Goal: Information Seeking & Learning: Check status

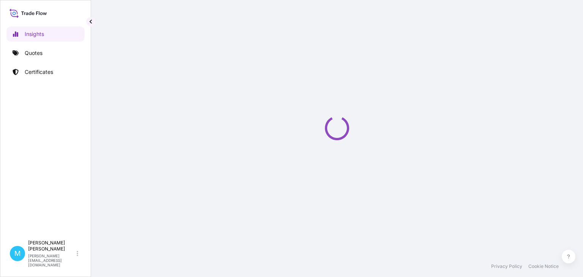
select select "2025"
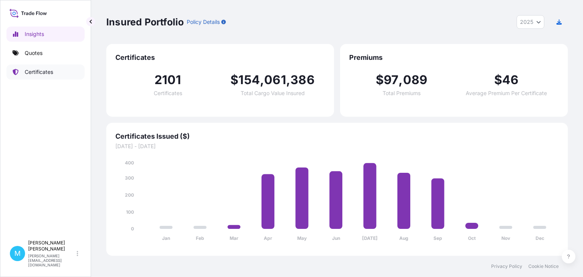
click at [27, 73] on p "Certificates" at bounding box center [39, 72] width 28 height 8
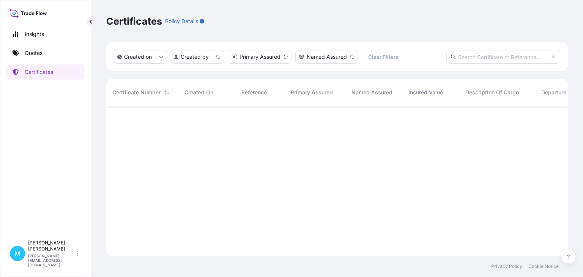
scroll to position [154, 461]
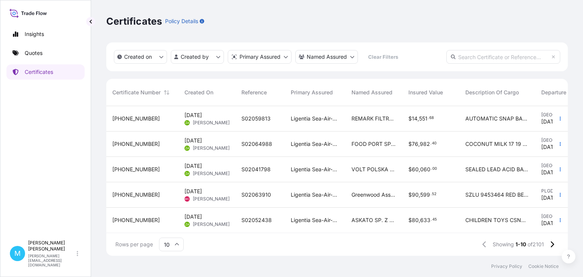
click at [469, 55] on input "text" at bounding box center [503, 57] width 114 height 14
paste input "31440-616-1"
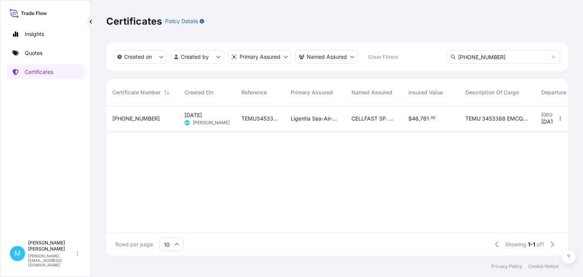
type input "31440-616-1"
click at [239, 118] on div "TEMU3453388" at bounding box center [259, 118] width 49 height 25
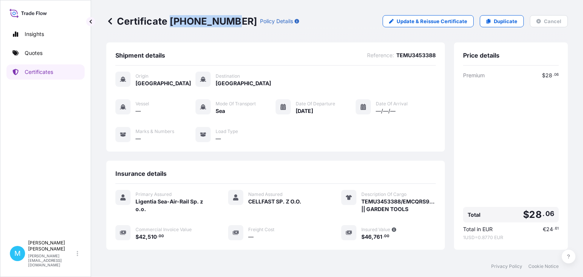
drag, startPoint x: 230, startPoint y: 19, endPoint x: 170, endPoint y: 20, distance: 60.7
click at [170, 20] on div "Certificate 31440-616-1 Policy Details" at bounding box center [202, 21] width 193 height 12
copy p "31440-616-1"
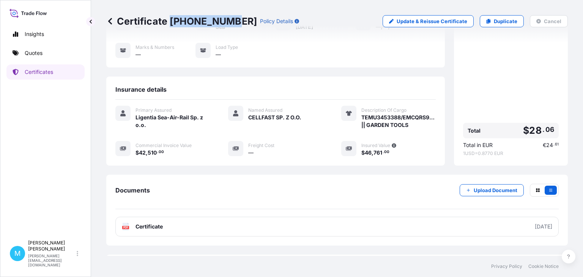
scroll to position [87, 0]
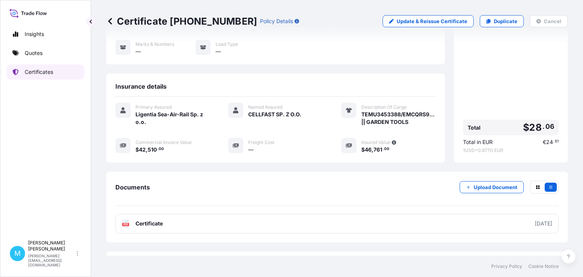
click at [61, 73] on link "Certificates" at bounding box center [45, 71] width 78 height 15
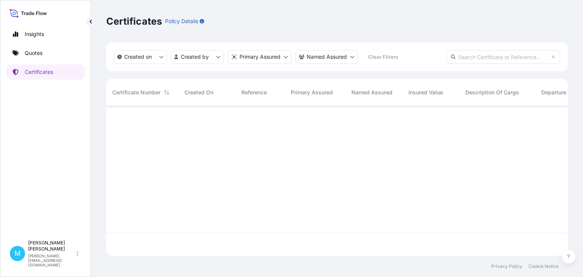
scroll to position [154, 461]
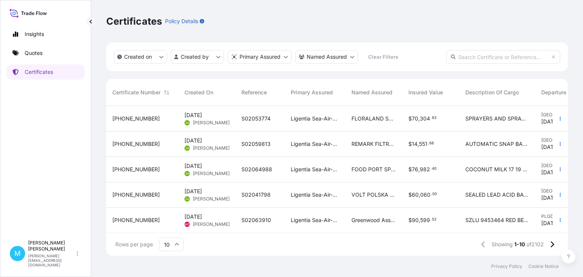
click at [475, 58] on input "text" at bounding box center [503, 57] width 114 height 14
paste input "31440-585-1"
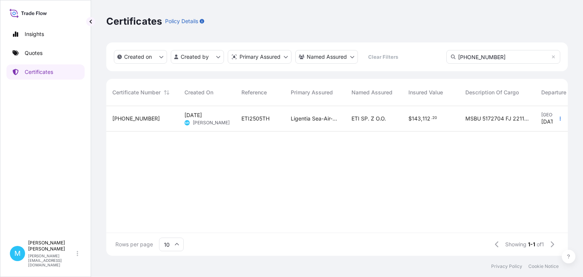
type input "31440-585-1"
click at [219, 126] on span "Monika Kurkowska" at bounding box center [211, 123] width 37 height 6
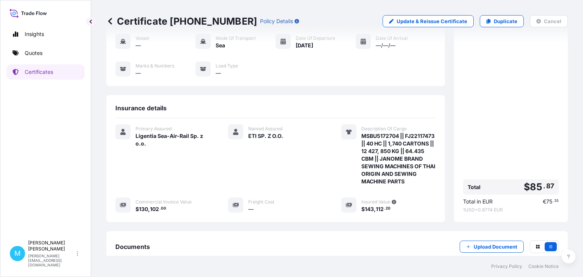
scroll to position [87, 0]
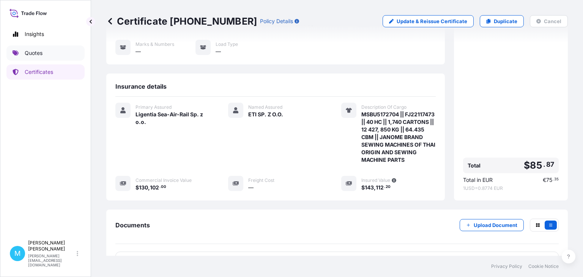
click at [46, 55] on link "Quotes" at bounding box center [45, 53] width 78 height 15
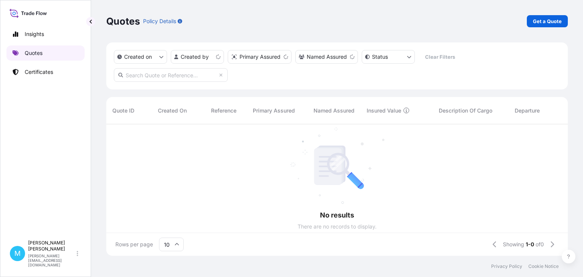
scroll to position [136, 461]
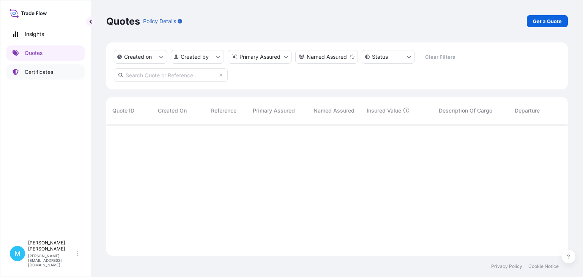
click at [37, 72] on p "Certificates" at bounding box center [39, 72] width 28 height 8
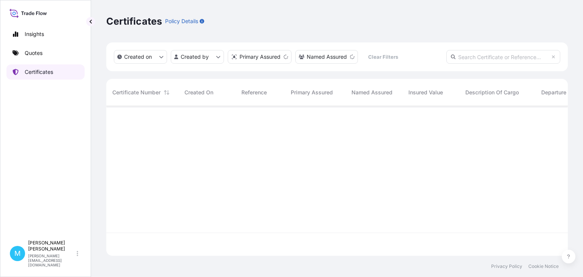
scroll to position [154, 461]
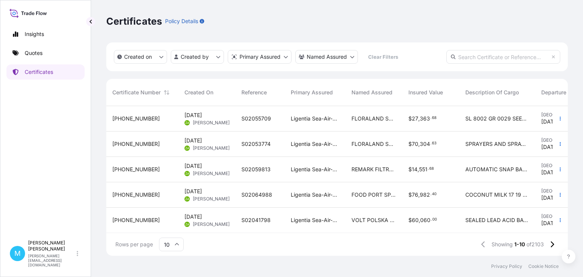
click at [482, 53] on input "text" at bounding box center [503, 57] width 114 height 14
paste input "31440-305-1"
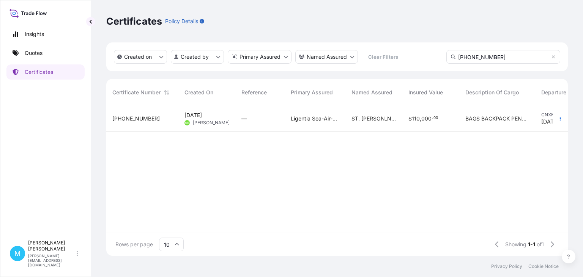
type input "31440-305-1"
click at [202, 116] on span "30 Apr 2025" at bounding box center [192, 116] width 17 height 8
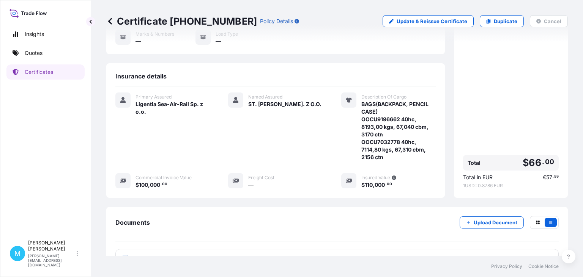
scroll to position [151, 0]
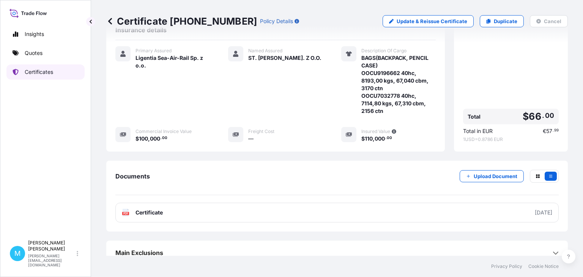
click at [49, 76] on link "Certificates" at bounding box center [45, 71] width 78 height 15
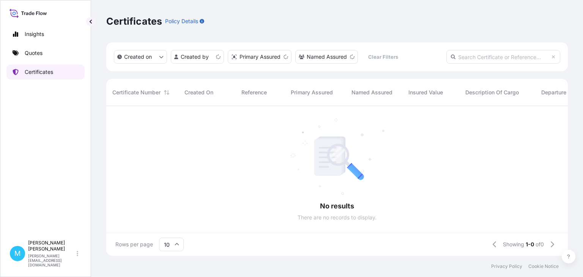
scroll to position [154, 461]
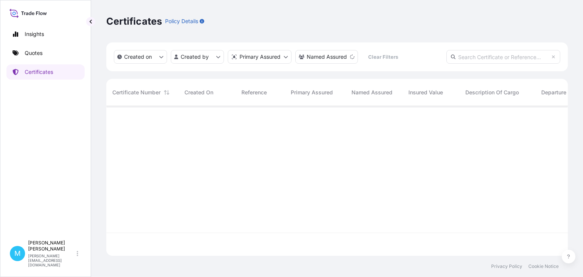
click at [463, 57] on input "text" at bounding box center [503, 57] width 114 height 14
paste input "S01944345"
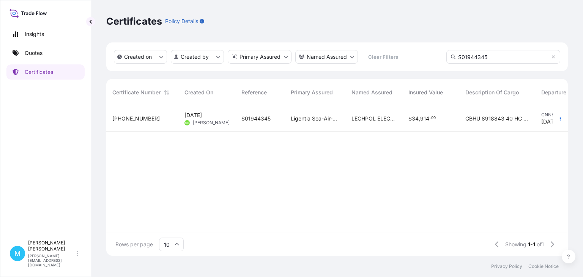
type input "S01944345"
click at [266, 116] on span "S01944345" at bounding box center [255, 119] width 29 height 8
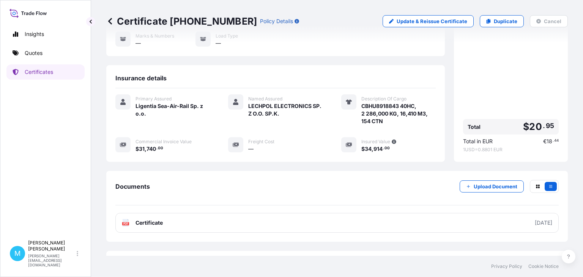
scroll to position [113, 0]
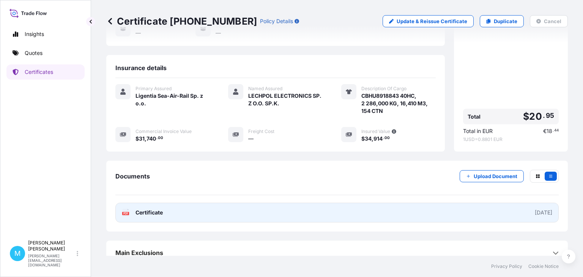
click at [201, 209] on link "PDF Certificate 2025-04-28" at bounding box center [336, 213] width 443 height 20
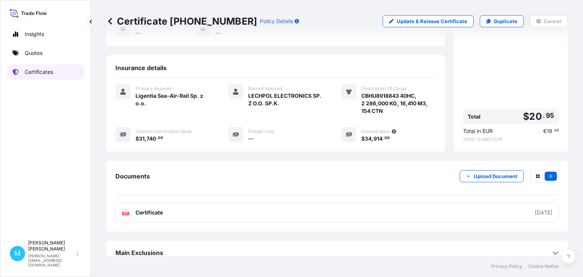
click at [40, 69] on p "Certificates" at bounding box center [39, 72] width 28 height 8
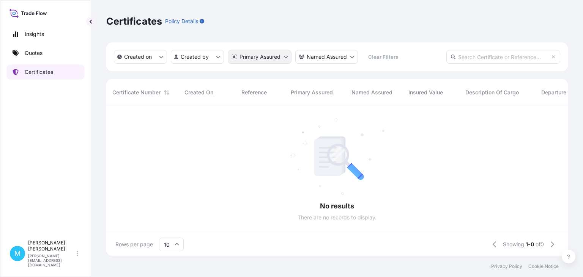
scroll to position [154, 461]
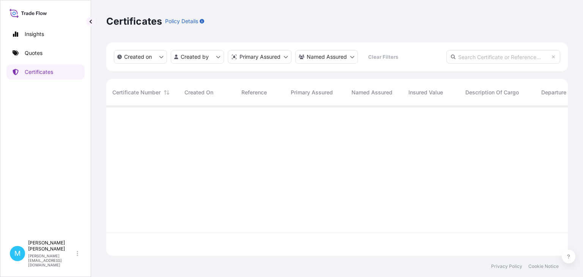
click at [470, 55] on input "text" at bounding box center [503, 57] width 114 height 14
paste input "S01960628"
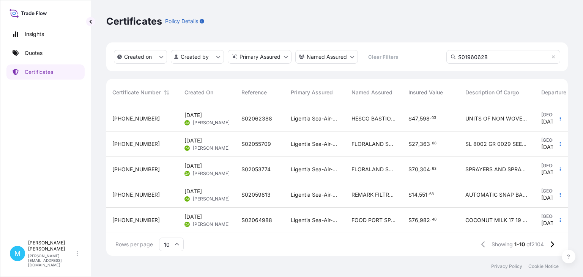
type input "S01960628"
click at [496, 59] on input "S01960628" at bounding box center [503, 57] width 114 height 14
click at [271, 127] on div "S02062388" at bounding box center [259, 118] width 49 height 25
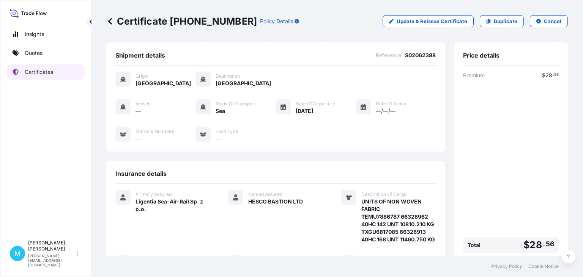
click at [38, 69] on p "Certificates" at bounding box center [39, 72] width 28 height 8
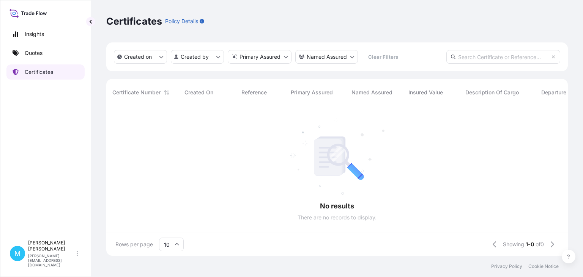
scroll to position [154, 461]
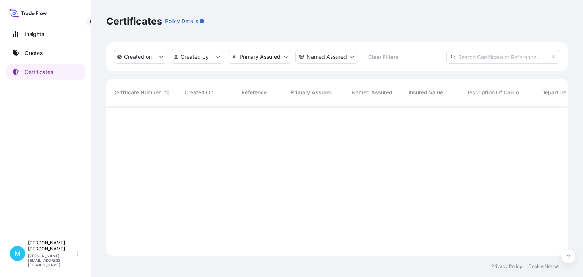
click at [483, 58] on input "text" at bounding box center [503, 57] width 114 height 14
paste input "31440-697-1"
type input "31440-697-1"
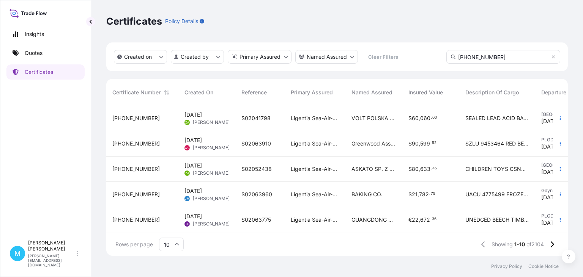
scroll to position [0, 0]
click at [511, 55] on input "31440-697-1" at bounding box center [503, 57] width 114 height 14
drag, startPoint x: 502, startPoint y: 55, endPoint x: 415, endPoint y: 53, distance: 87.7
click at [446, 54] on input "31440-697-1" at bounding box center [503, 57] width 114 height 14
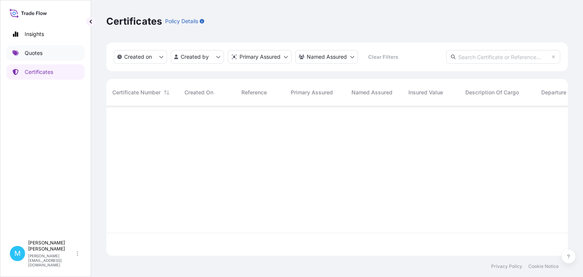
click at [54, 52] on link "Quotes" at bounding box center [45, 53] width 78 height 15
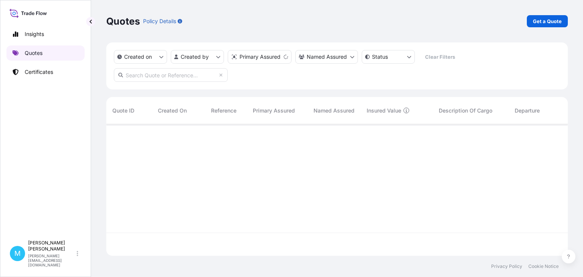
scroll to position [136, 461]
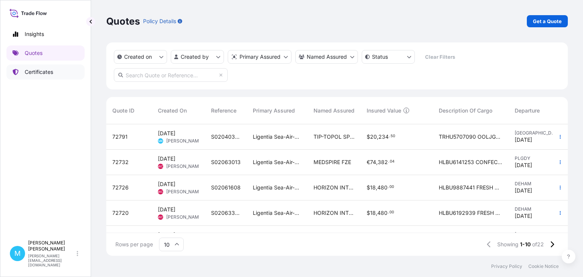
click at [33, 72] on p "Certificates" at bounding box center [39, 72] width 28 height 8
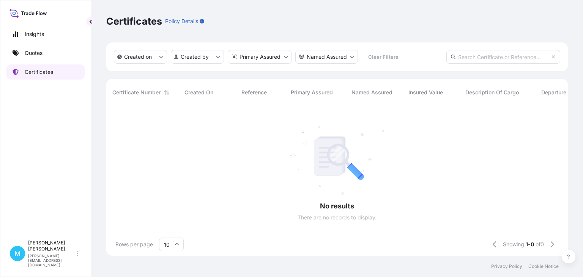
scroll to position [154, 461]
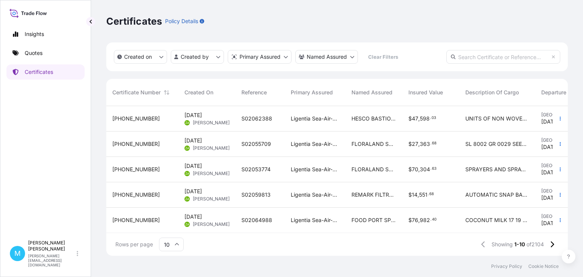
click at [470, 54] on input "text" at bounding box center [503, 57] width 114 height 14
paste input "31440-697-1"
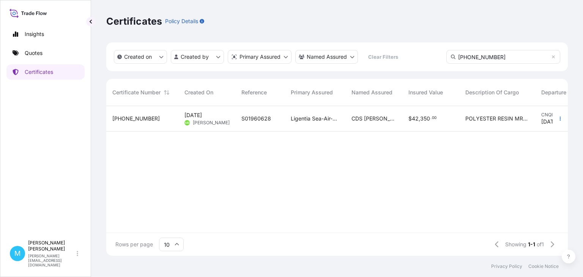
type input "31440-697-1"
click at [258, 118] on span "S01960628" at bounding box center [256, 119] width 30 height 8
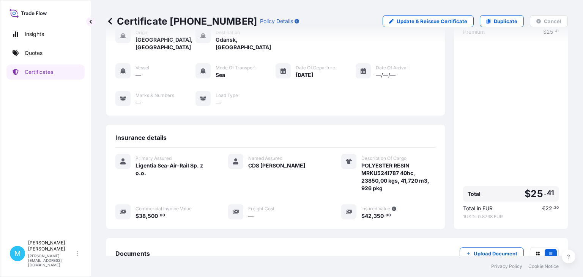
scroll to position [121, 0]
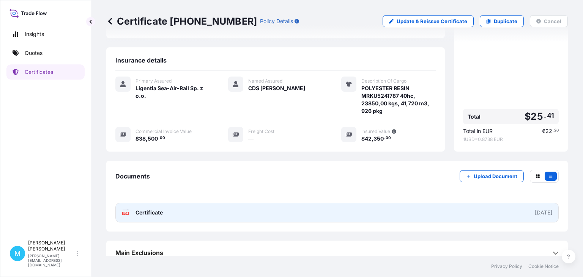
click at [299, 210] on link "PDF Certificate 2025-06-03" at bounding box center [336, 213] width 443 height 20
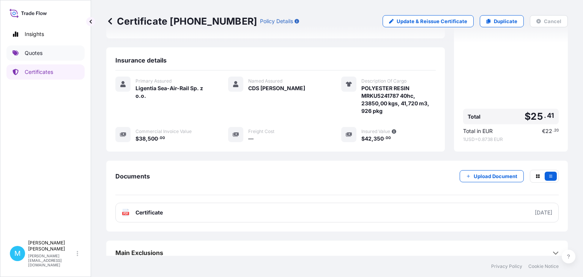
click at [30, 52] on p "Quotes" at bounding box center [34, 53] width 18 height 8
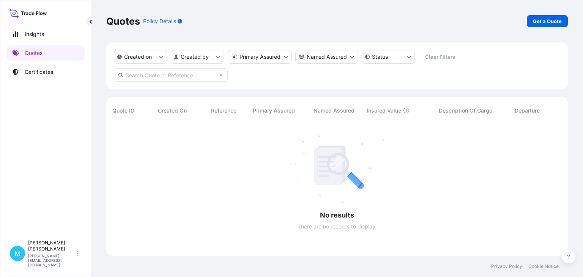
scroll to position [136, 461]
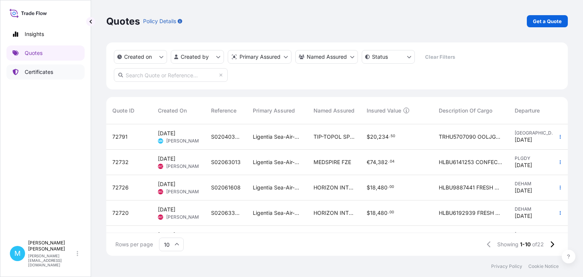
click at [50, 74] on p "Certificates" at bounding box center [39, 72] width 28 height 8
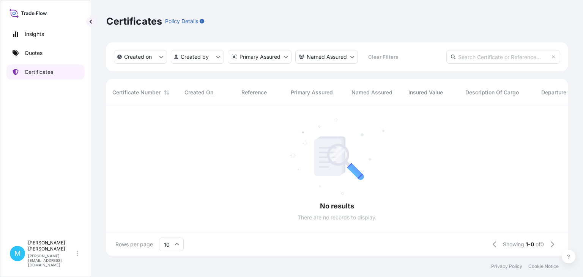
scroll to position [154, 461]
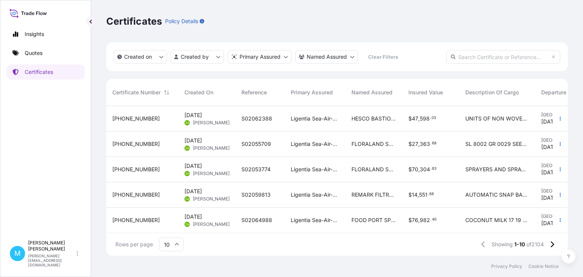
click at [483, 52] on input "text" at bounding box center [503, 57] width 114 height 14
paste input "S01967393"
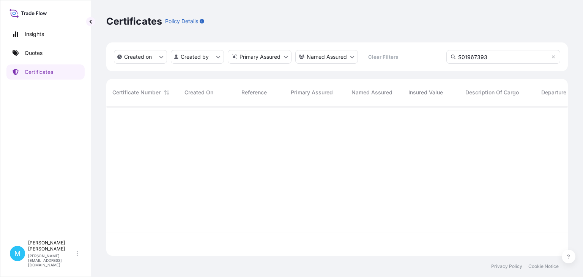
scroll to position [177, 461]
click at [492, 56] on input "S01967393" at bounding box center [503, 57] width 114 height 14
type input "S01967393"
click at [555, 58] on icon at bounding box center [553, 57] width 5 height 5
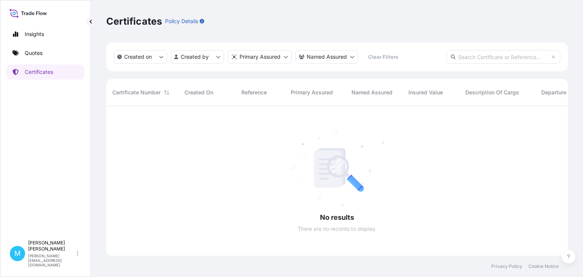
scroll to position [154, 461]
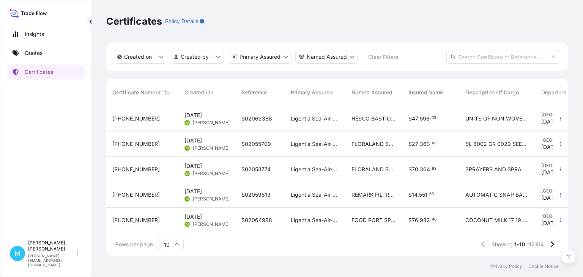
click at [474, 55] on input "text" at bounding box center [503, 57] width 114 height 14
paste input "TIM22.04"
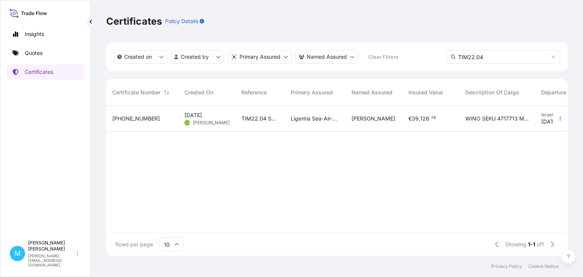
type input "TIM22.04"
click at [286, 121] on div "Ligentia Sea-Air-Rail Sp. z o.o." at bounding box center [315, 118] width 61 height 25
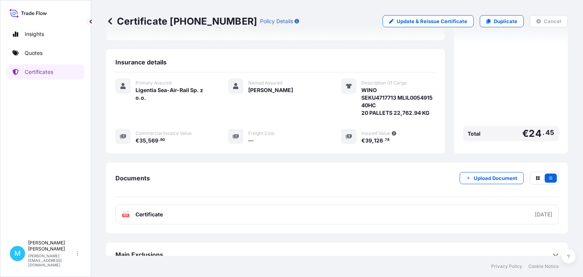
scroll to position [121, 0]
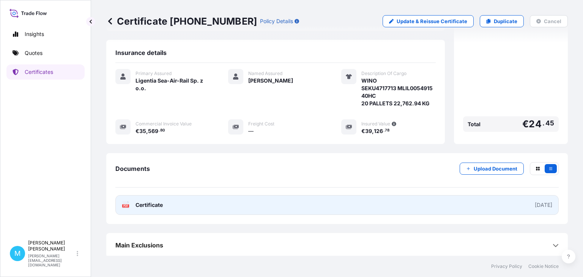
click at [230, 205] on link "PDF Certificate 2025-05-08" at bounding box center [336, 205] width 443 height 20
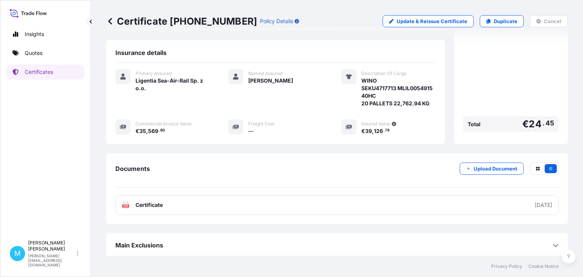
click at [34, 55] on p "Quotes" at bounding box center [34, 53] width 18 height 8
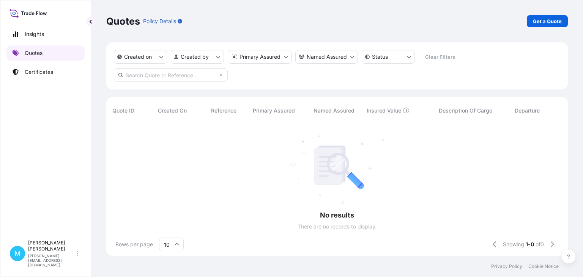
scroll to position [136, 461]
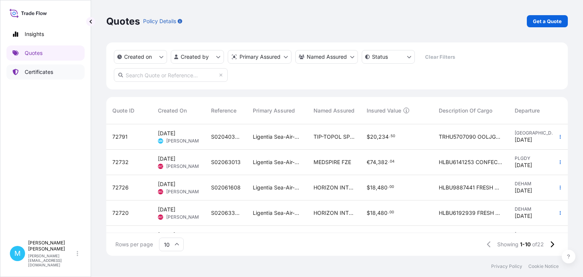
click at [42, 71] on p "Certificates" at bounding box center [39, 72] width 28 height 8
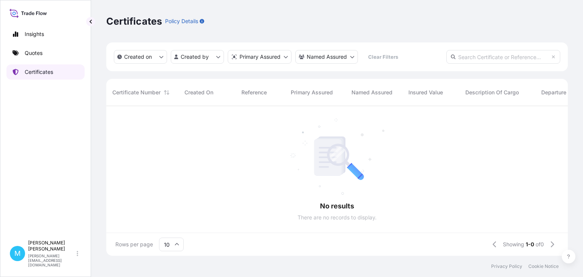
scroll to position [154, 461]
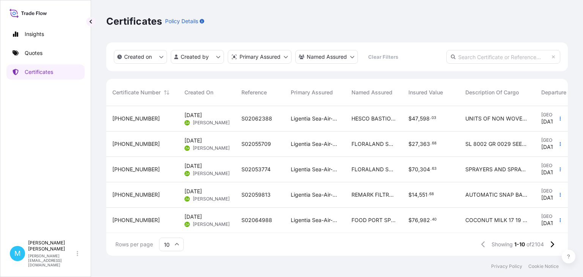
click at [461, 59] on input "text" at bounding box center [503, 57] width 114 height 14
paste input "S01968263"
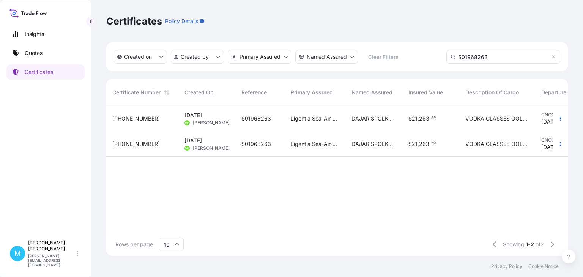
type input "S01968263"
click at [210, 120] on span "Monika Bohdzianostalska" at bounding box center [211, 123] width 37 height 6
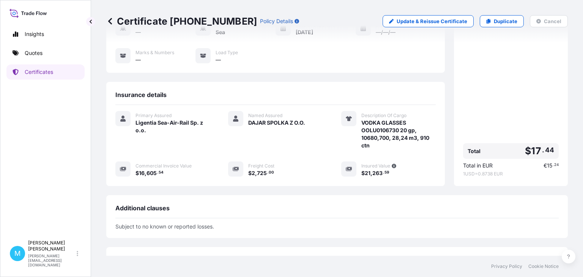
scroll to position [87, 0]
click at [107, 20] on icon at bounding box center [110, 21] width 8 height 8
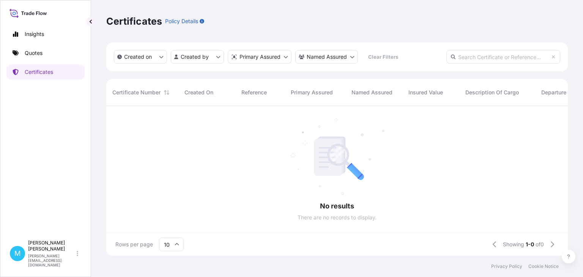
scroll to position [154, 461]
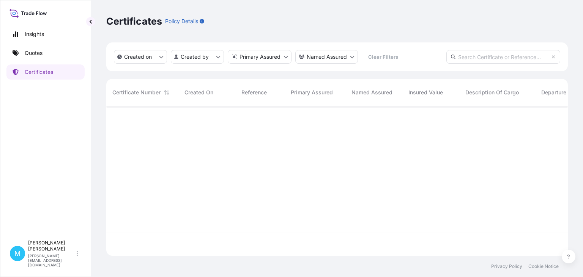
click at [486, 53] on input "text" at bounding box center [503, 57] width 114 height 14
paste input "S01968263"
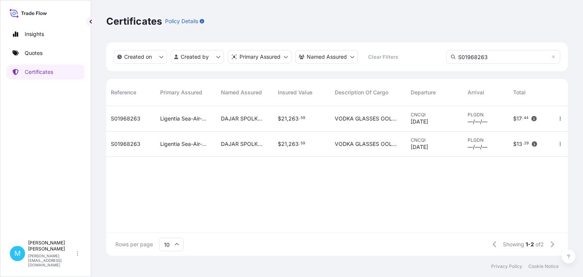
scroll to position [0, 0]
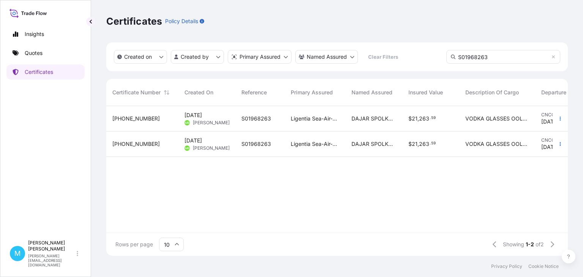
type input "S01968263"
click at [274, 115] on div "S01968263" at bounding box center [259, 118] width 49 height 25
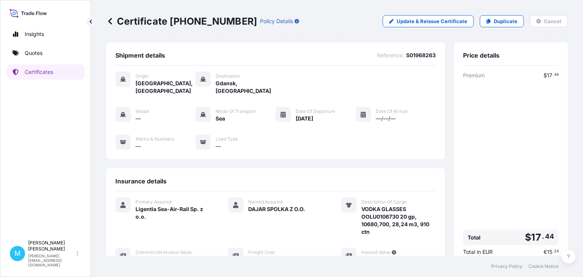
scroll to position [173, 0]
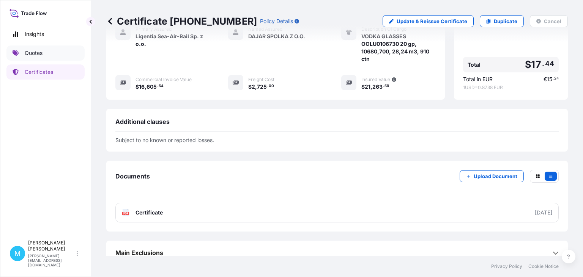
click at [32, 53] on p "Quotes" at bounding box center [34, 53] width 18 height 8
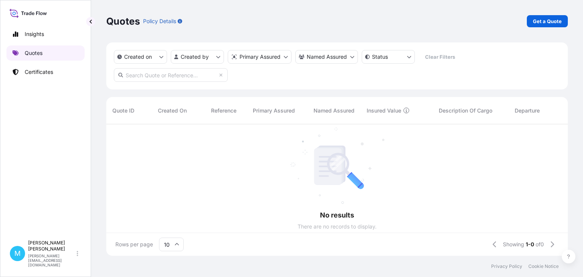
scroll to position [136, 461]
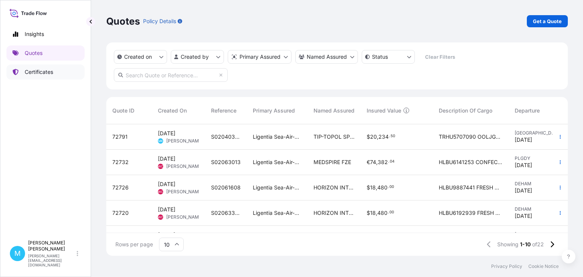
click at [37, 71] on p "Certificates" at bounding box center [39, 72] width 28 height 8
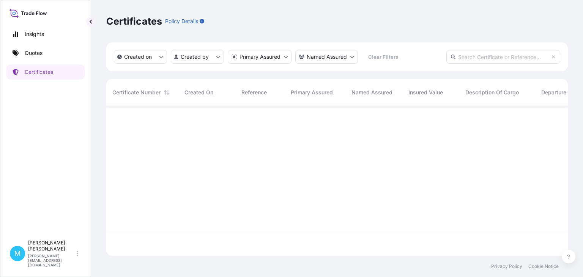
scroll to position [154, 461]
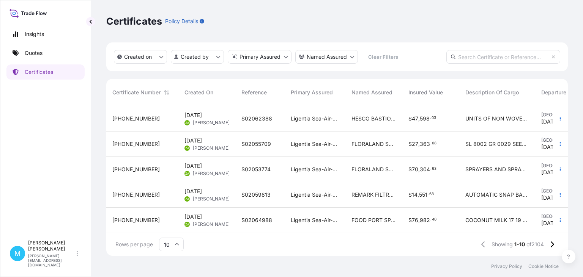
click at [474, 56] on input "text" at bounding box center [503, 57] width 114 height 14
paste input "31440-710-1"
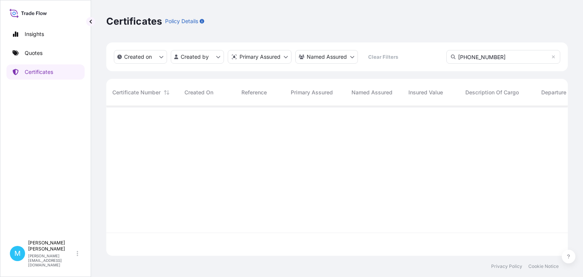
type input "31440-710-1"
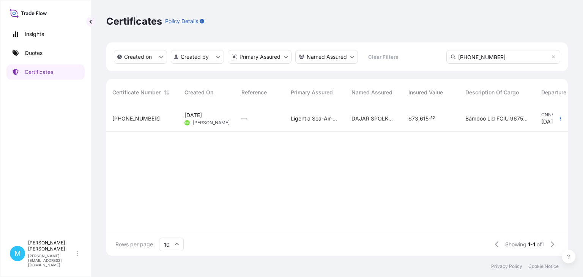
click at [265, 123] on div "—" at bounding box center [259, 118] width 49 height 25
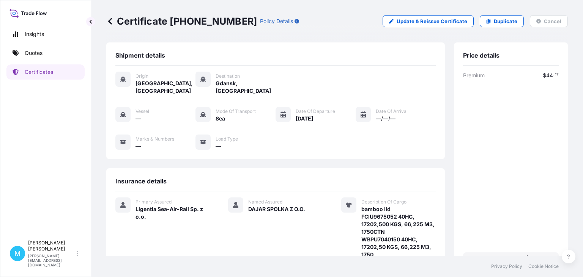
scroll to position [87, 0]
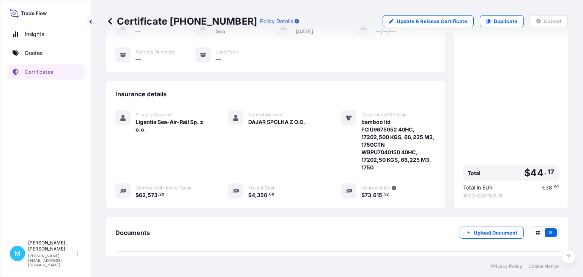
click at [374, 118] on span "bamboo lid FCIU9675052 40HC, 17202,500 KGS, 66,225 M3, 1750CTN WBPU7040150 40HC…" at bounding box center [398, 144] width 74 height 53
click at [375, 121] on span "bamboo lid FCIU9675052 40HC, 17202,500 KGS, 66,225 M3, 1750CTN WBPU7040150 40HC…" at bounding box center [398, 144] width 74 height 53
copy span "FCIU9675052"
